Goal: Transaction & Acquisition: Book appointment/travel/reservation

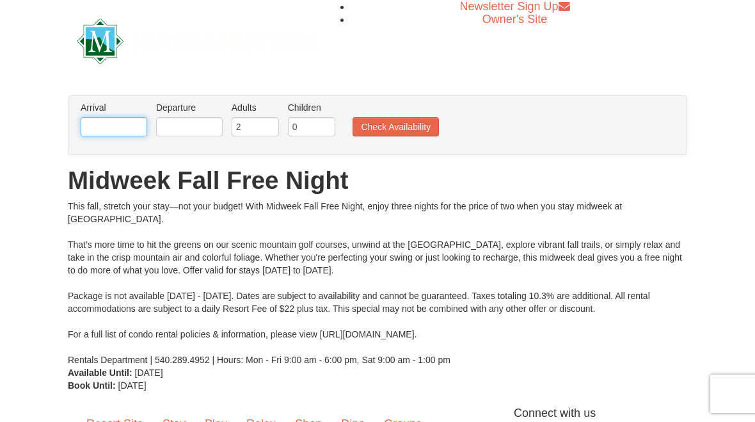
click at [135, 122] on input "text" at bounding box center [114, 126] width 67 height 19
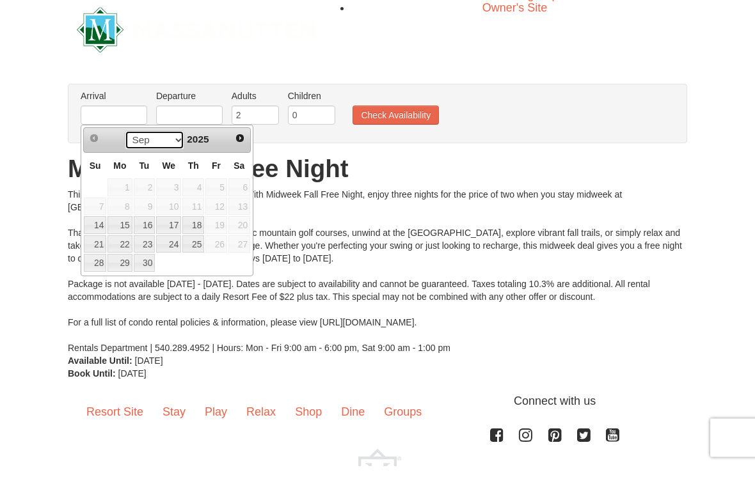
click at [172, 142] on select "Sep Oct Nov Dec" at bounding box center [154, 151] width 59 height 19
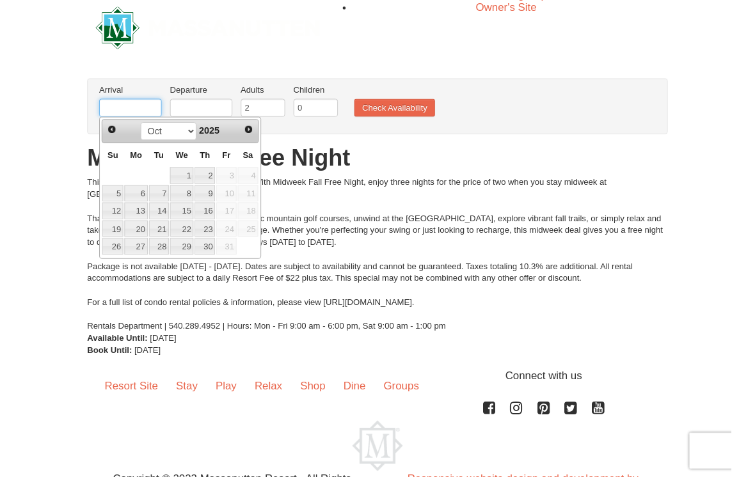
scroll to position [11, 0]
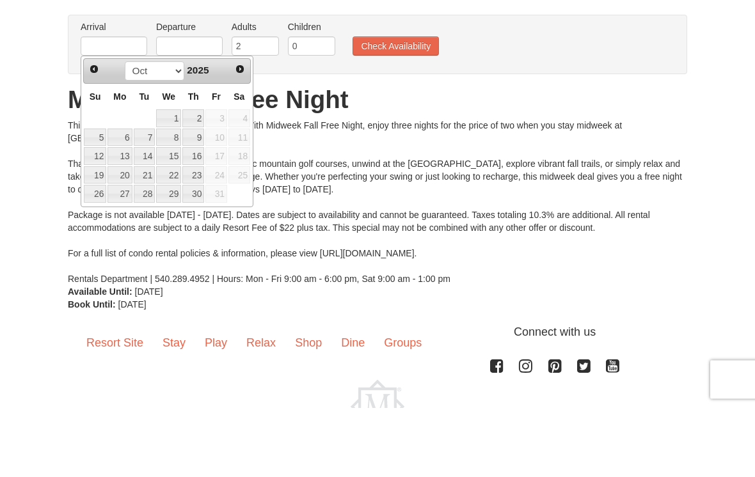
click at [100, 236] on link "19" at bounding box center [95, 245] width 22 height 18
type input "[DATE]"
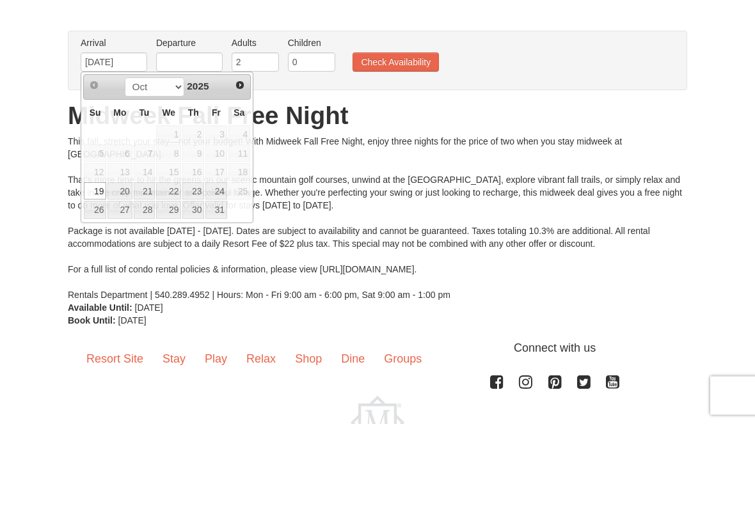
scroll to position [64, 0]
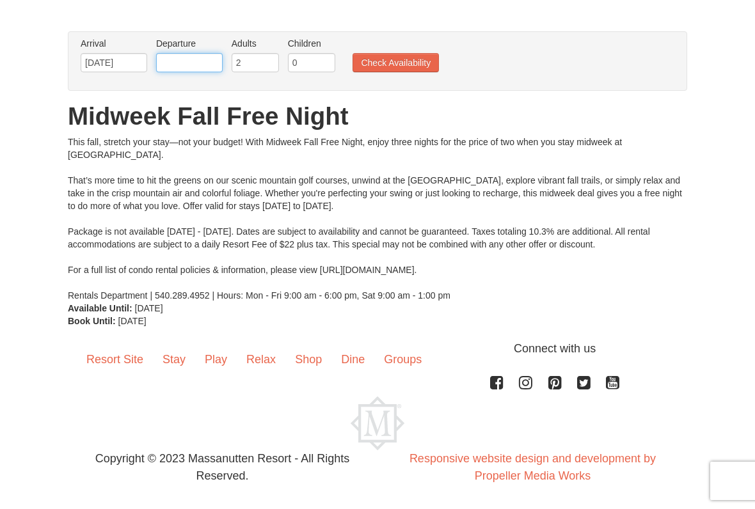
click at [208, 58] on input "text" at bounding box center [189, 62] width 67 height 19
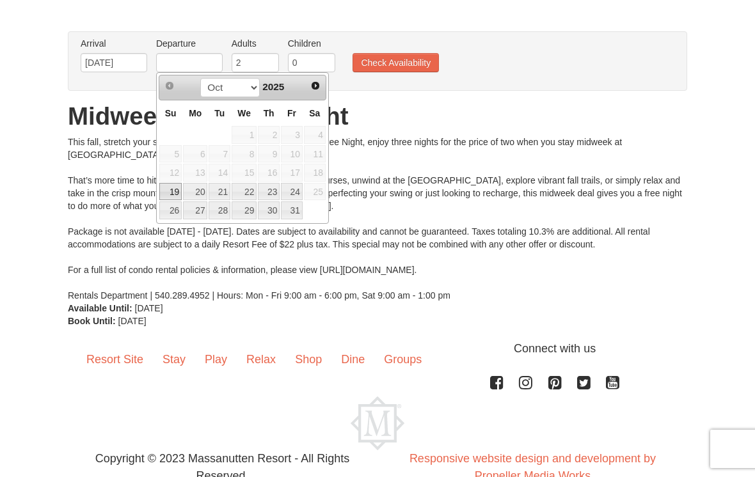
click at [249, 185] on link "22" at bounding box center [244, 192] width 25 height 18
type input "[DATE]"
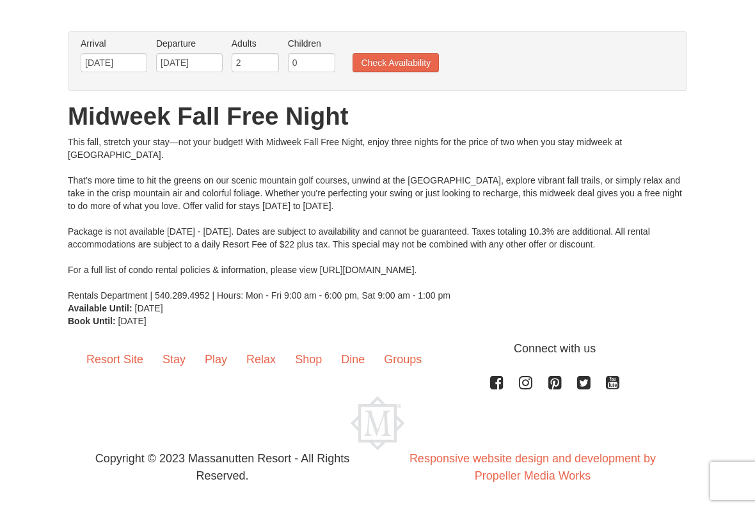
click at [408, 64] on button "Check Availability" at bounding box center [395, 62] width 86 height 19
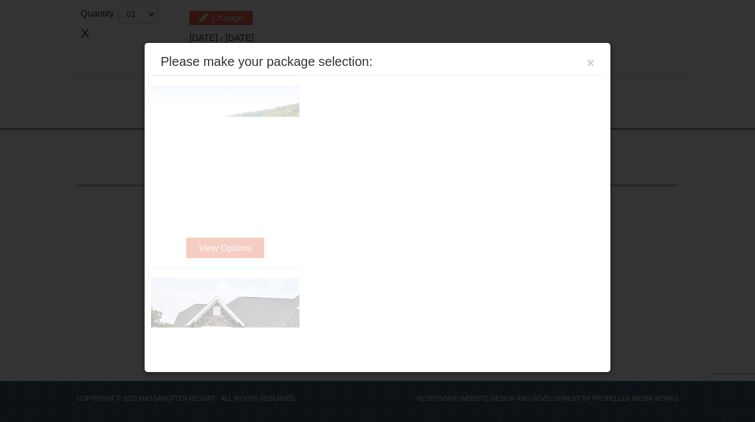
scroll to position [443, 0]
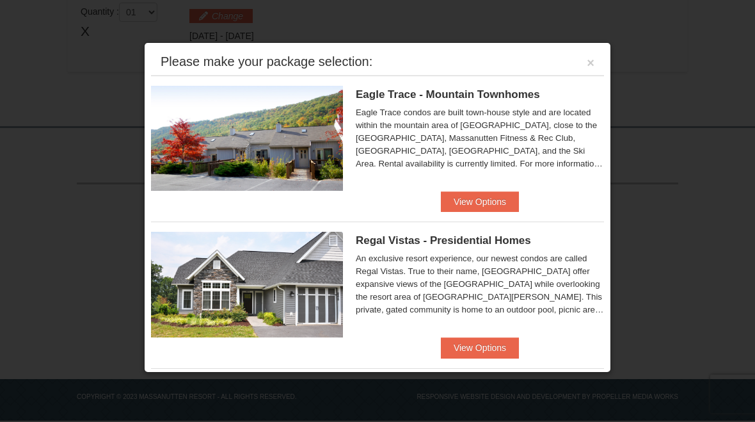
click at [489, 341] on button "View Options" at bounding box center [480, 347] width 78 height 20
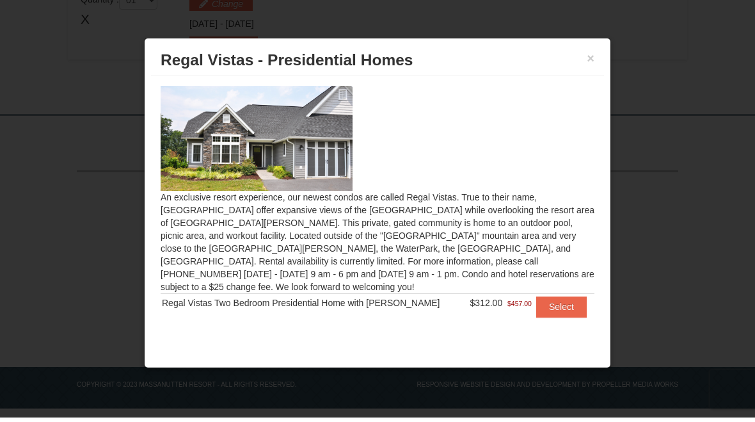
scroll to position [453, 0]
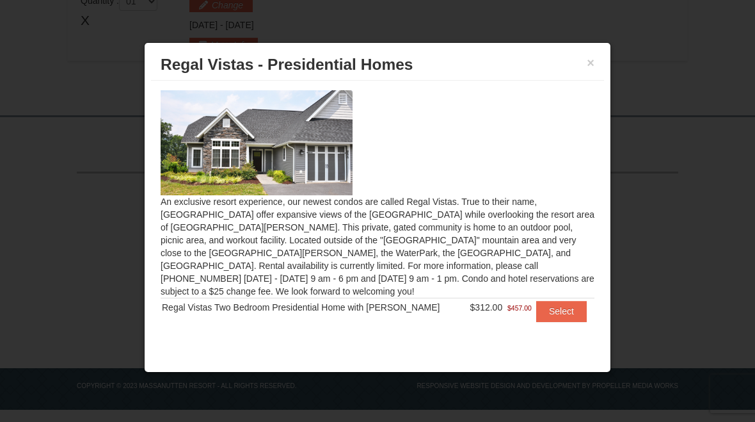
click at [562, 301] on button "Select" at bounding box center [561, 311] width 51 height 20
